Goal: Task Accomplishment & Management: Use online tool/utility

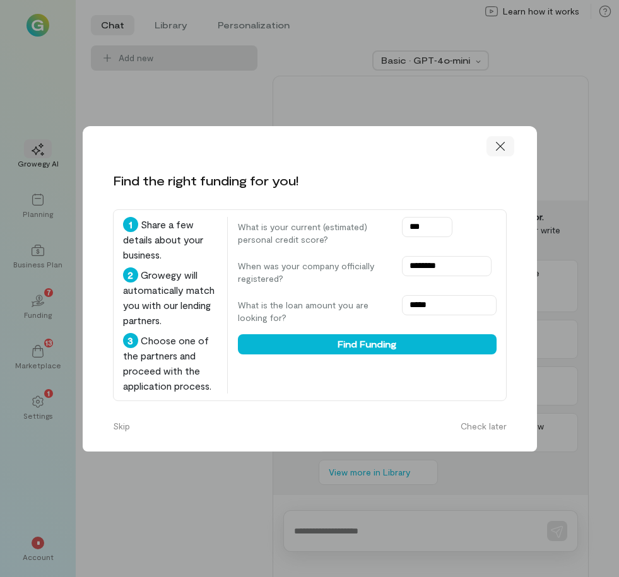
click at [498, 142] on icon at bounding box center [500, 146] width 13 height 13
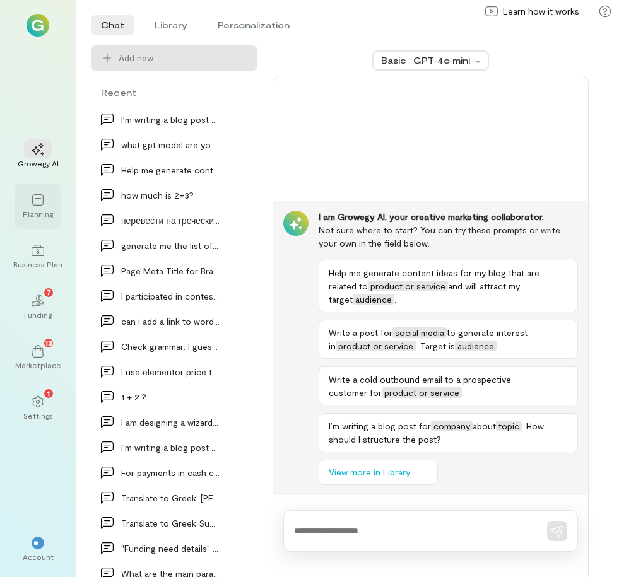
click at [36, 187] on div "Planning" at bounding box center [37, 206] width 45 height 45
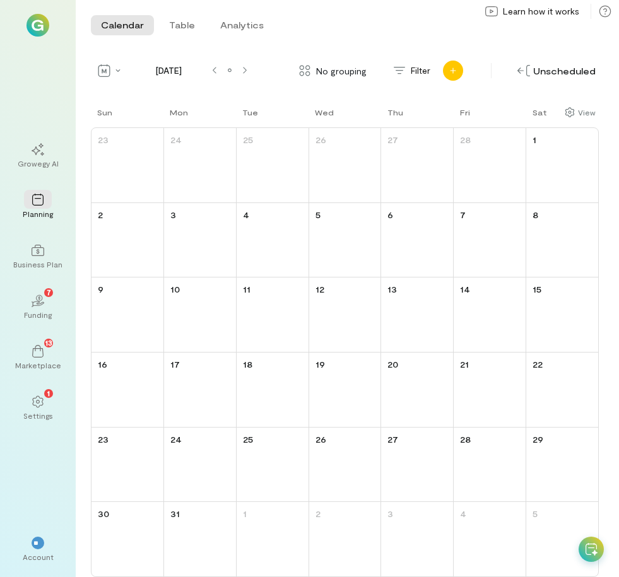
click at [454, 64] on div "Add new" at bounding box center [453, 71] width 20 height 20
click at [472, 57] on div "Calendar Table Analytics Calendar Table Analytics [DATE] No grouping Filter Pro…" at bounding box center [347, 288] width 543 height 577
click at [233, 74] on div at bounding box center [230, 71] width 10 height 10
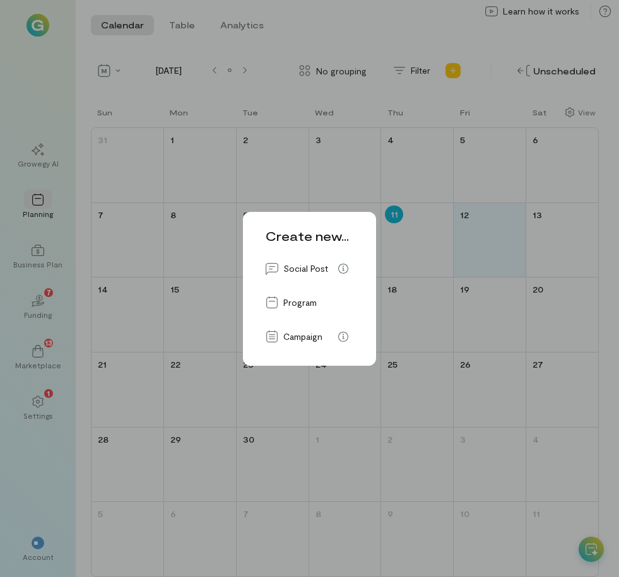
click at [464, 64] on div "Create new... Social Post Program Campaign" at bounding box center [309, 288] width 619 height 577
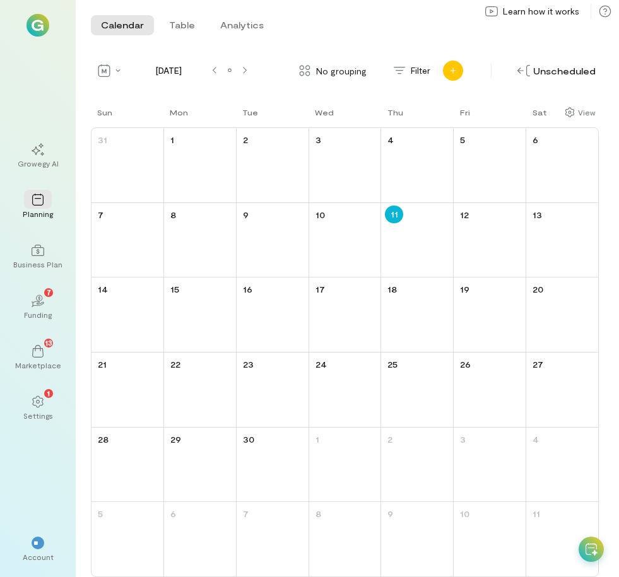
click at [450, 74] on div "Add new" at bounding box center [453, 71] width 20 height 20
click at [478, 48] on div "Calendar Table Analytics Calendar Table Analytics" at bounding box center [347, 25] width 543 height 50
click at [461, 73] on div "Add new" at bounding box center [453, 71] width 20 height 20
click at [483, 58] on div "Calendar Table Analytics Calendar Table Analytics [DATE] No grouping Filter Pro…" at bounding box center [347, 288] width 543 height 577
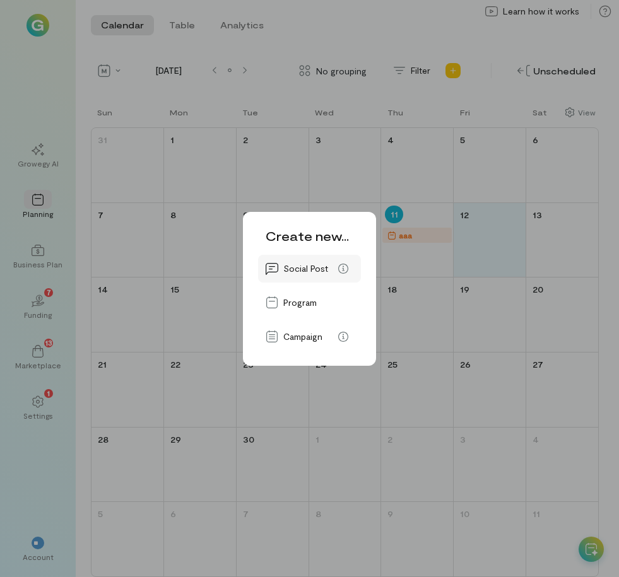
click at [294, 265] on span "Social Post" at bounding box center [305, 268] width 45 height 13
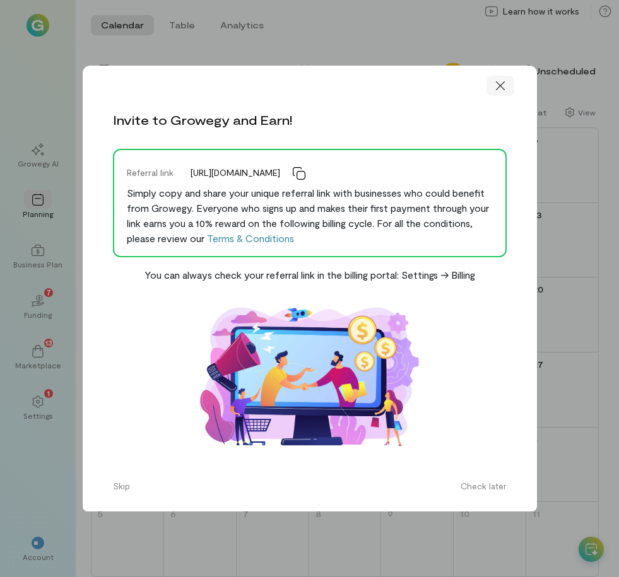
click at [509, 88] on div at bounding box center [500, 86] width 28 height 20
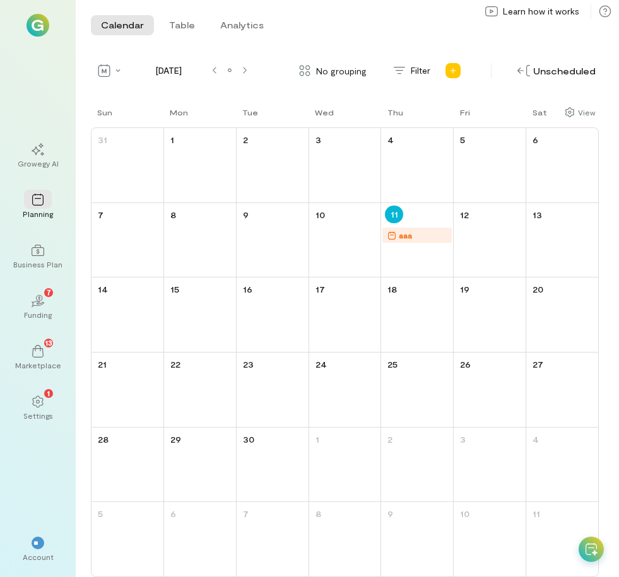
click at [471, 66] on div "Unscheduled" at bounding box center [533, 71] width 131 height 20
click at [450, 68] on div "Add new" at bounding box center [453, 71] width 20 height 20
click at [473, 98] on link "Social Post" at bounding box center [496, 101] width 100 height 33
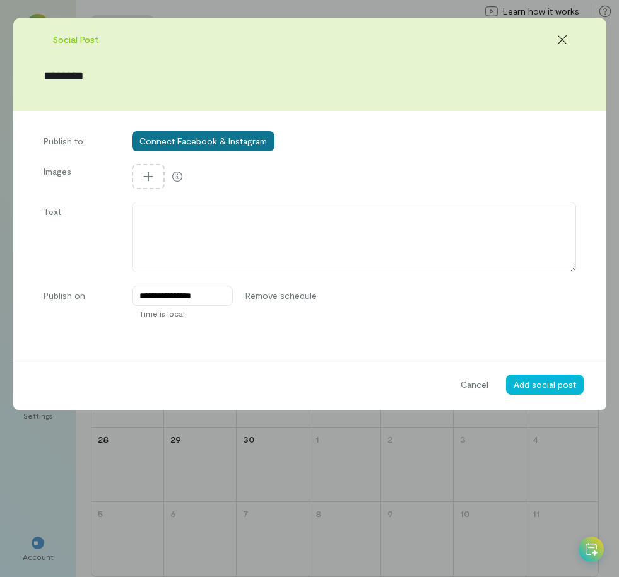
click at [236, 141] on button "Connect Facebook & Instagram" at bounding box center [203, 141] width 143 height 20
